Goal: Information Seeking & Learning: Learn about a topic

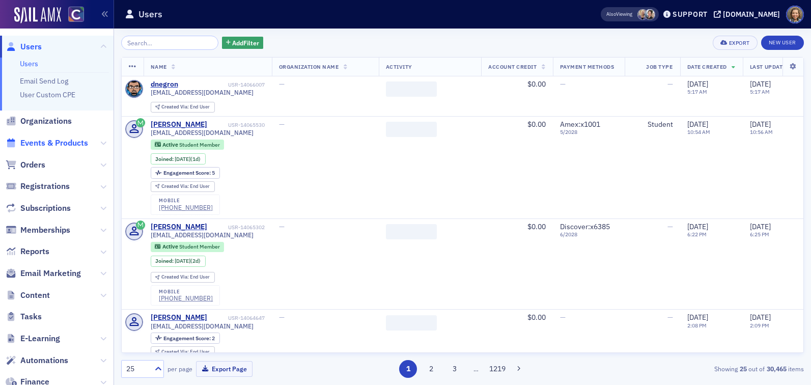
click at [40, 141] on span "Events & Products" at bounding box center [54, 143] width 68 height 11
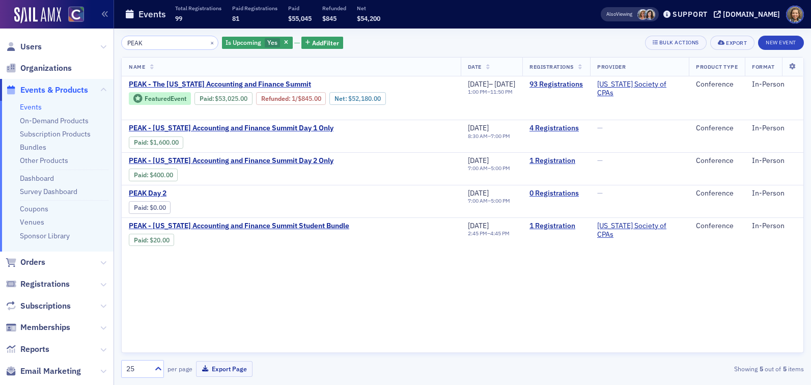
type input "PEAK"
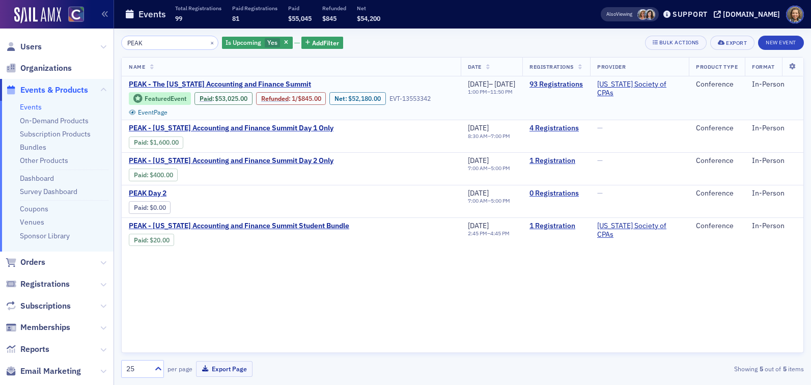
click at [565, 77] on td "93 Registrations" at bounding box center [557, 98] width 68 height 44
click at [566, 84] on link "93 Registrations" at bounding box center [556, 84] width 53 height 9
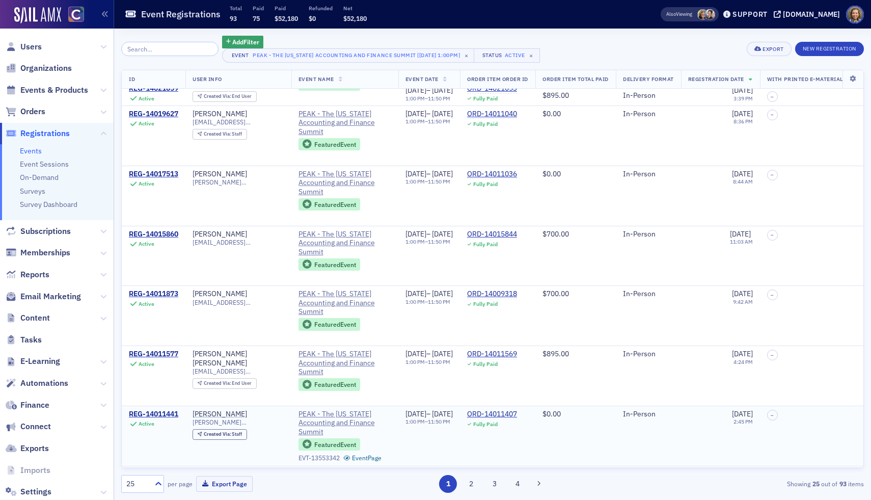
scroll to position [1121, 0]
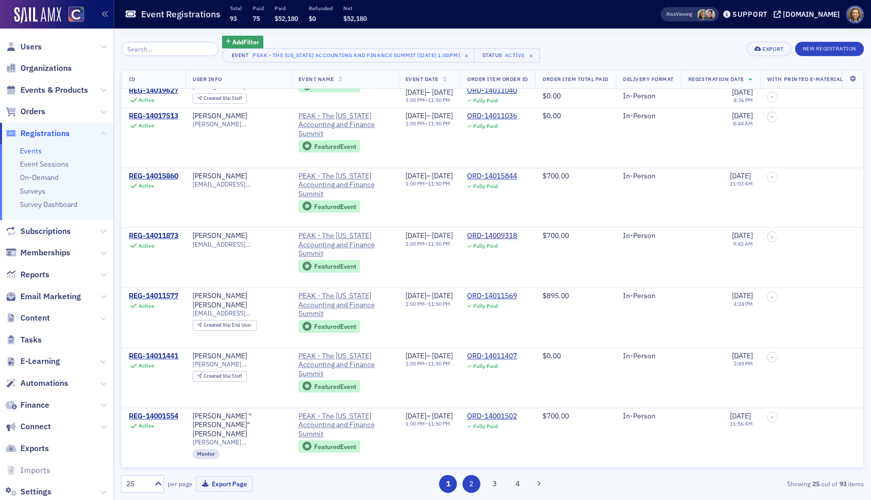
click at [472, 385] on button "2" at bounding box center [472, 484] width 18 height 18
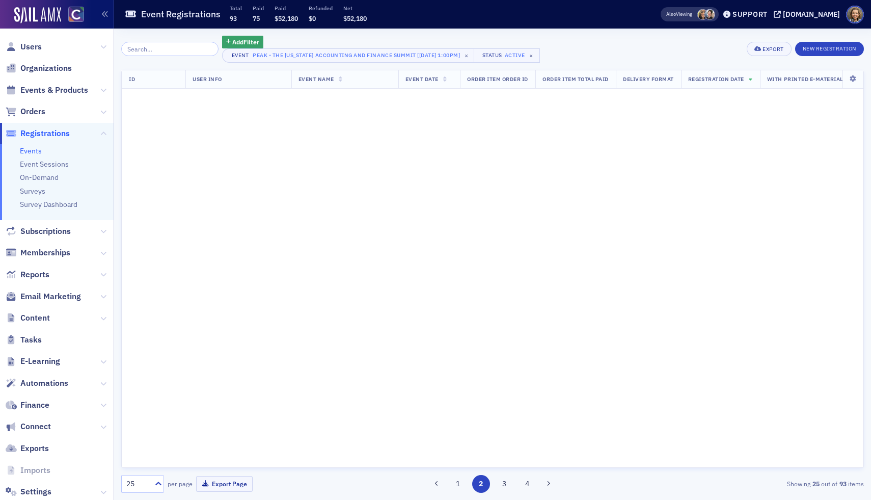
scroll to position [0, 0]
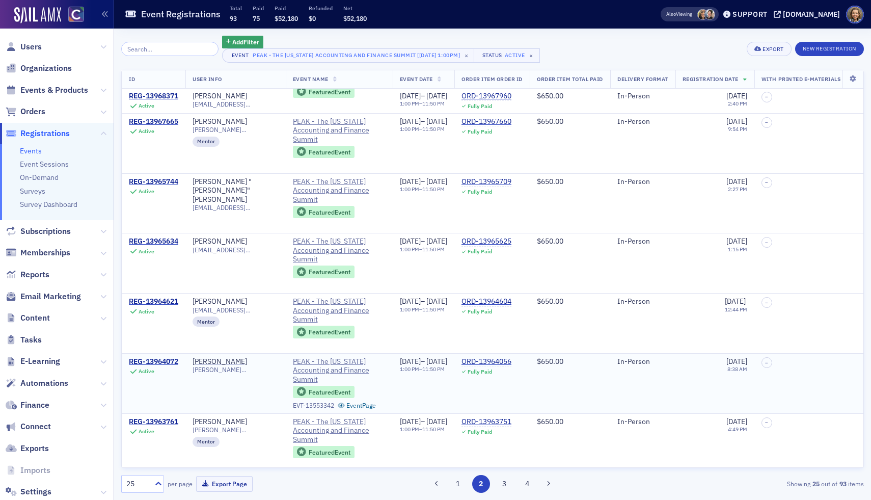
scroll to position [1121, 0]
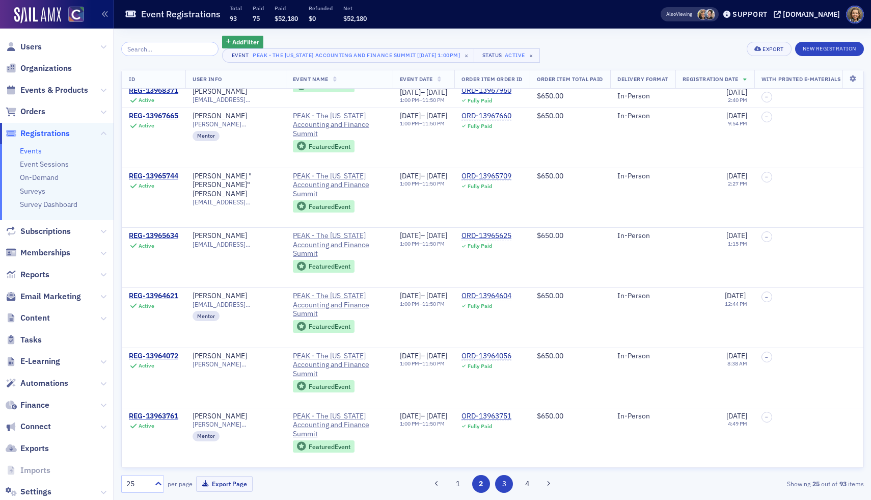
click at [502, 385] on button "3" at bounding box center [504, 484] width 18 height 18
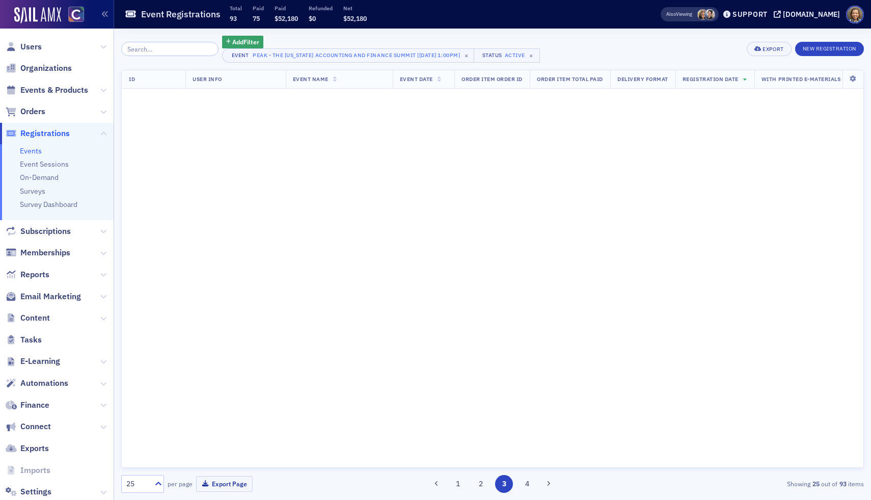
scroll to position [0, 0]
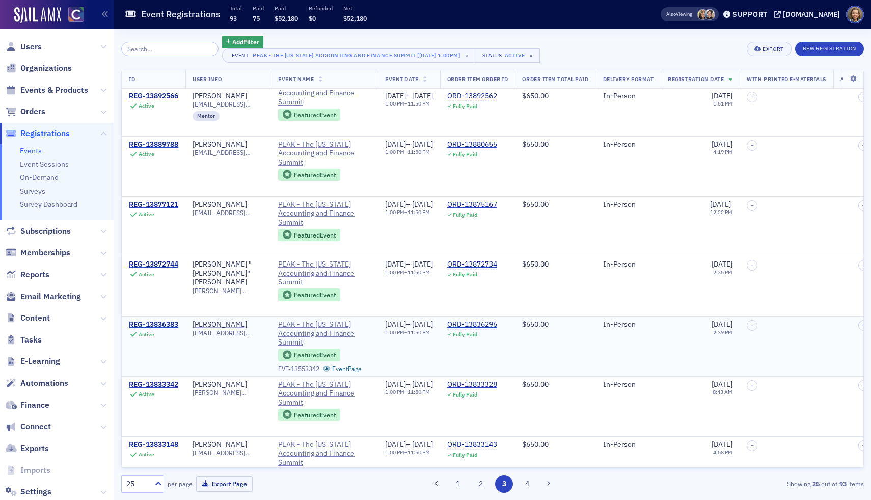
scroll to position [1121, 0]
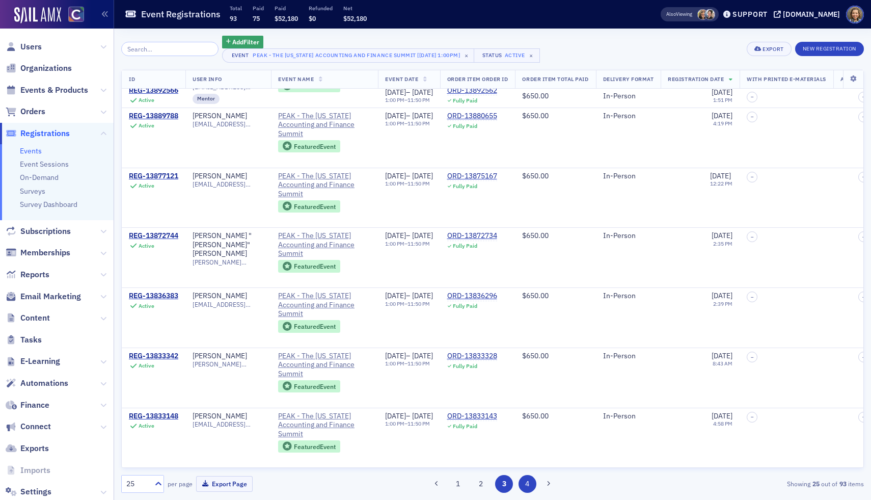
click at [527, 385] on button "4" at bounding box center [528, 484] width 18 height 18
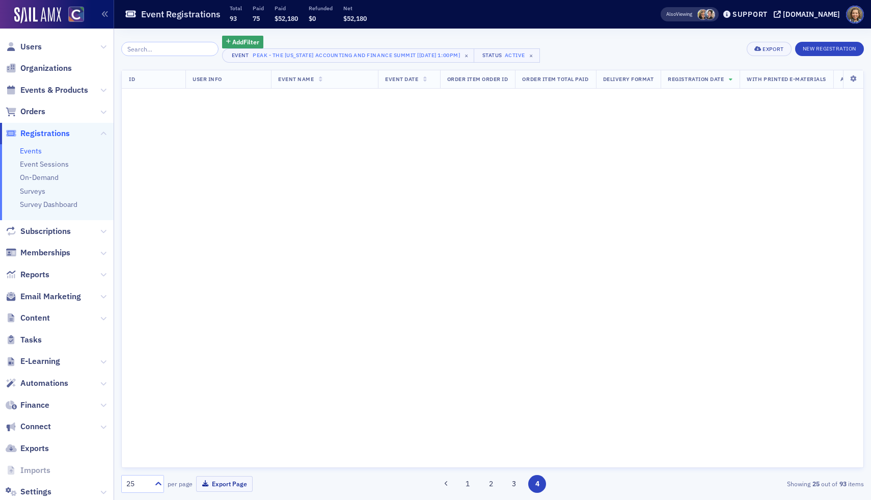
scroll to position [0, 0]
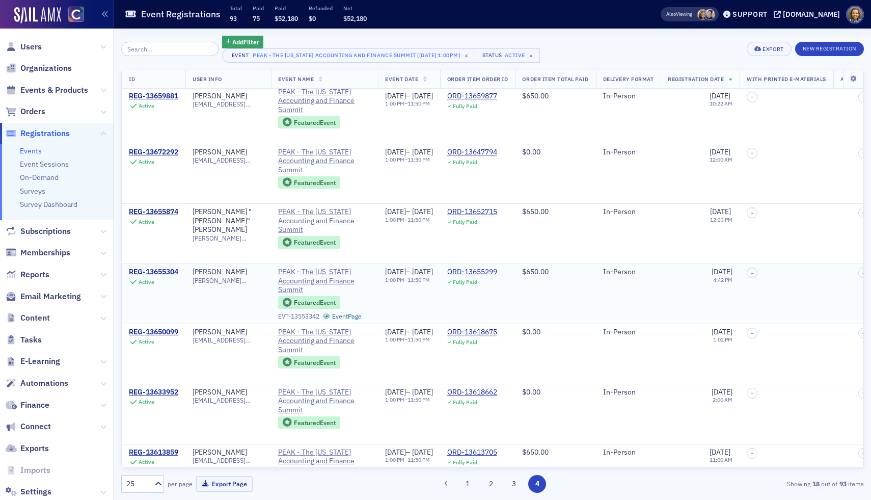
scroll to position [701, 0]
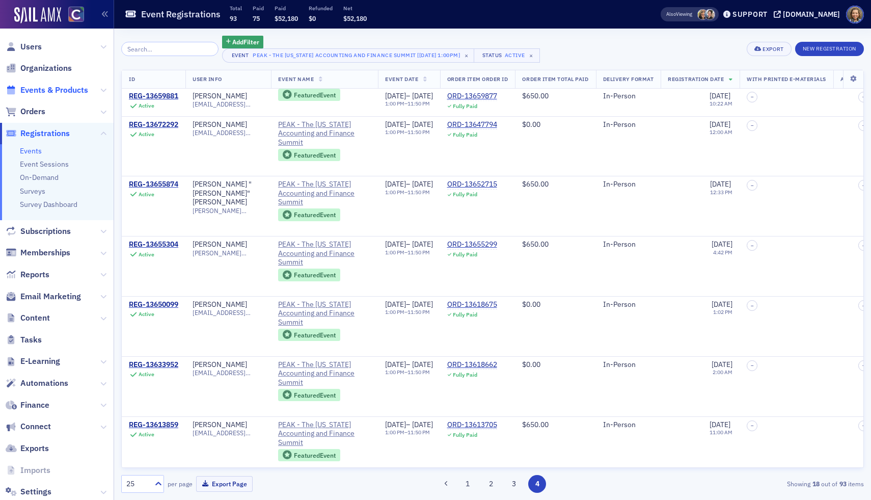
click at [46, 89] on span "Events & Products" at bounding box center [54, 90] width 68 height 11
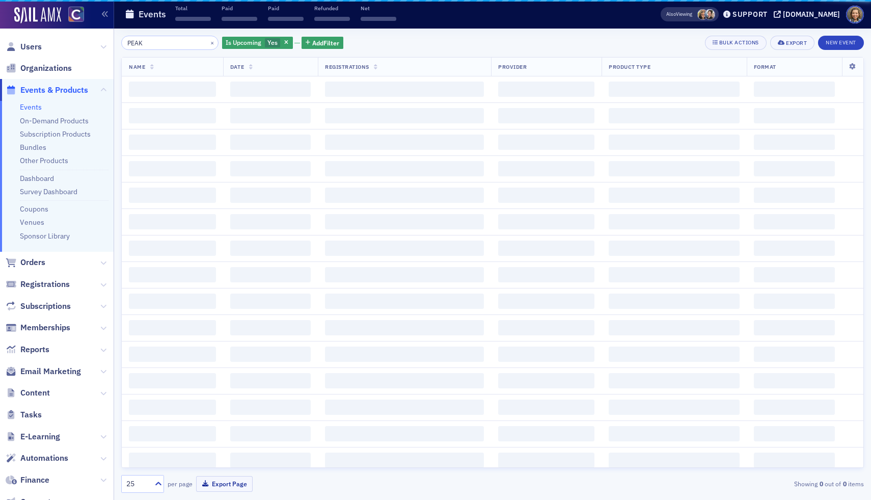
click at [163, 49] on input "PEAK" at bounding box center [169, 43] width 97 height 14
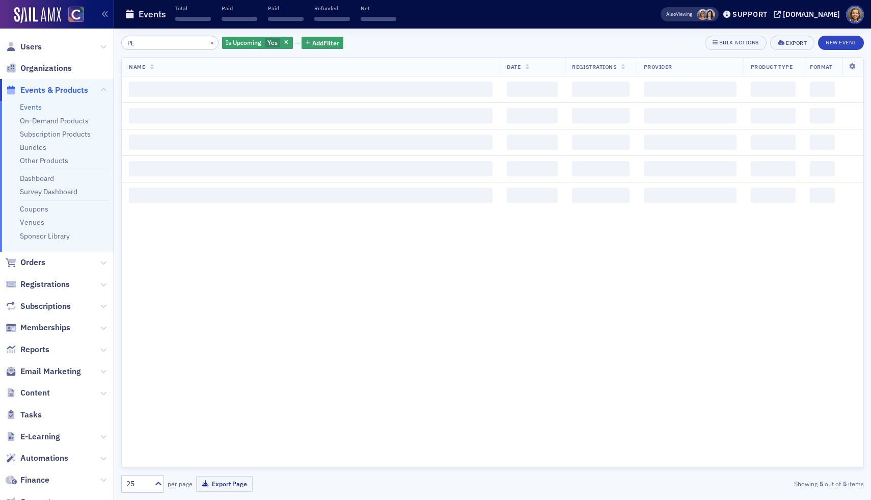
type input "P"
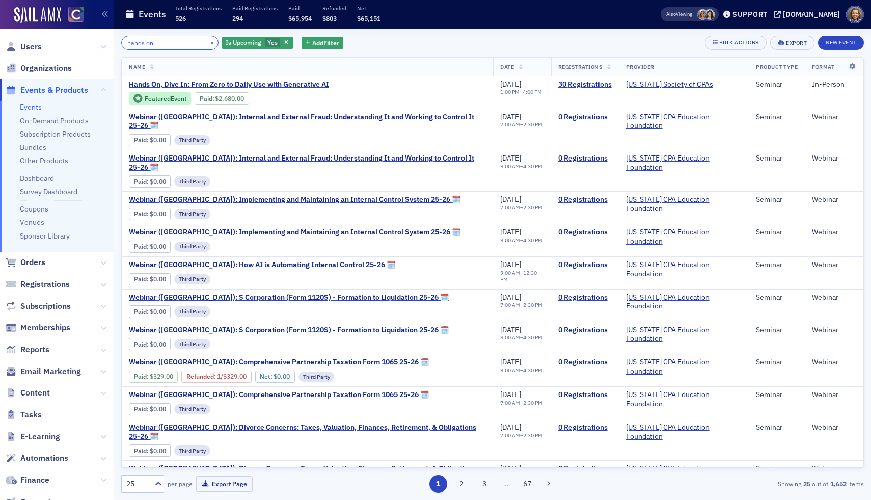
drag, startPoint x: 185, startPoint y: 44, endPoint x: 57, endPoint y: 24, distance: 129.9
click at [59, 34] on div "Users Organizations Events & Products Events On-Demand Products Subscription Pr…" at bounding box center [435, 250] width 871 height 500
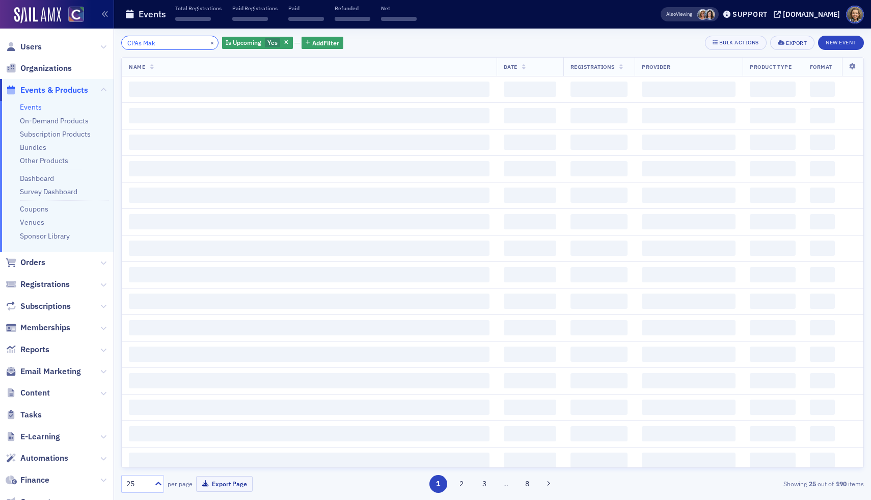
type input "CPAs Make"
